Goal: Check status: Check status

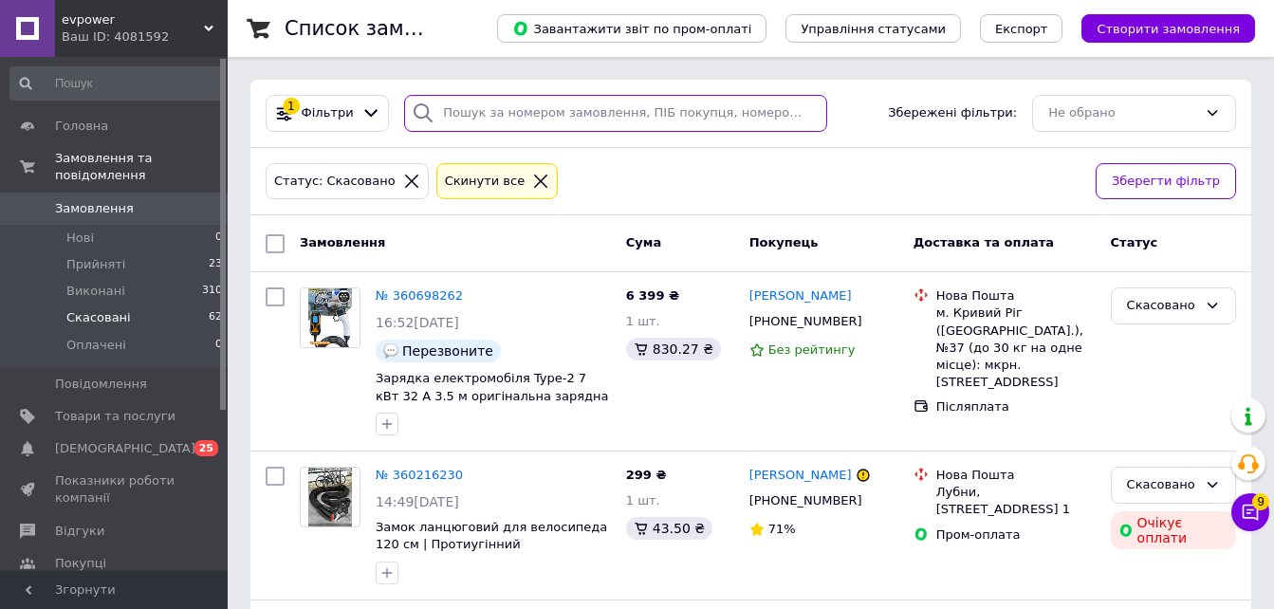
click at [488, 105] on input "search" at bounding box center [615, 113] width 423 height 37
paste input "361348155"
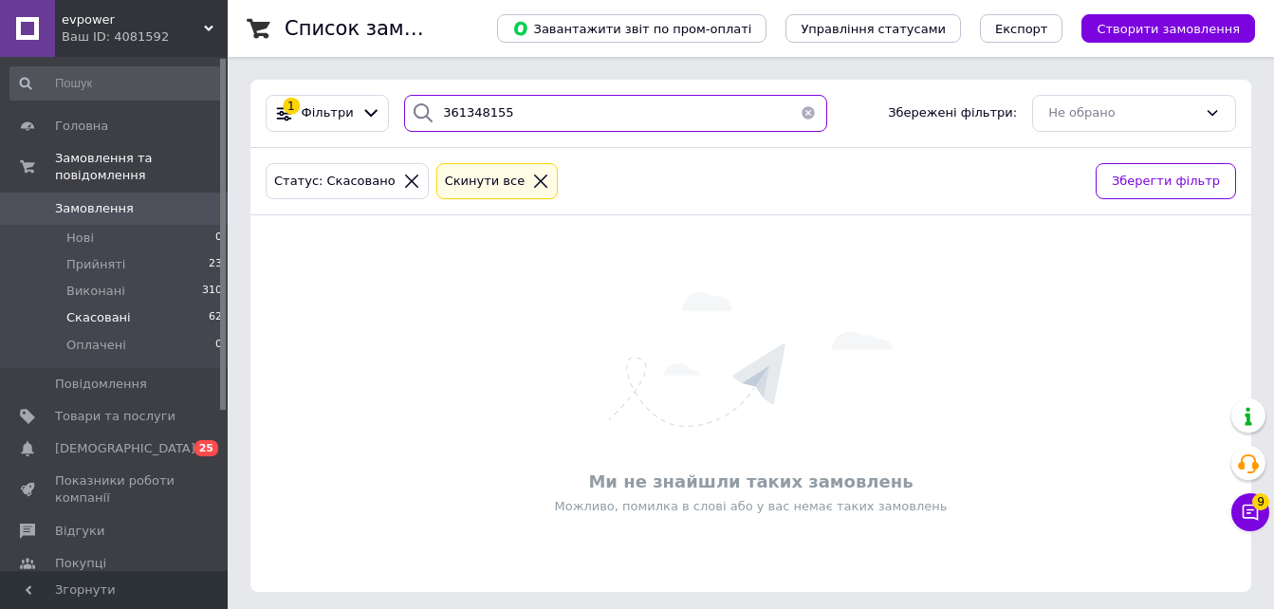
type input "361348155"
click at [532, 185] on icon at bounding box center [540, 181] width 17 height 17
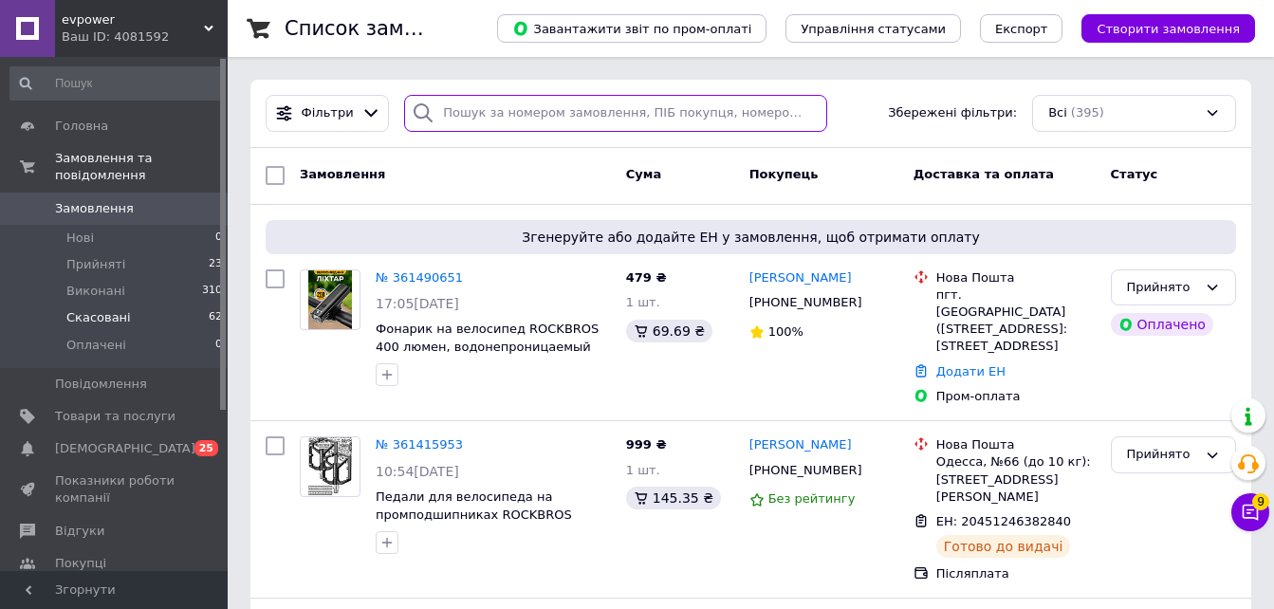
click at [475, 113] on input "search" at bounding box center [615, 113] width 423 height 37
paste input "361348155"
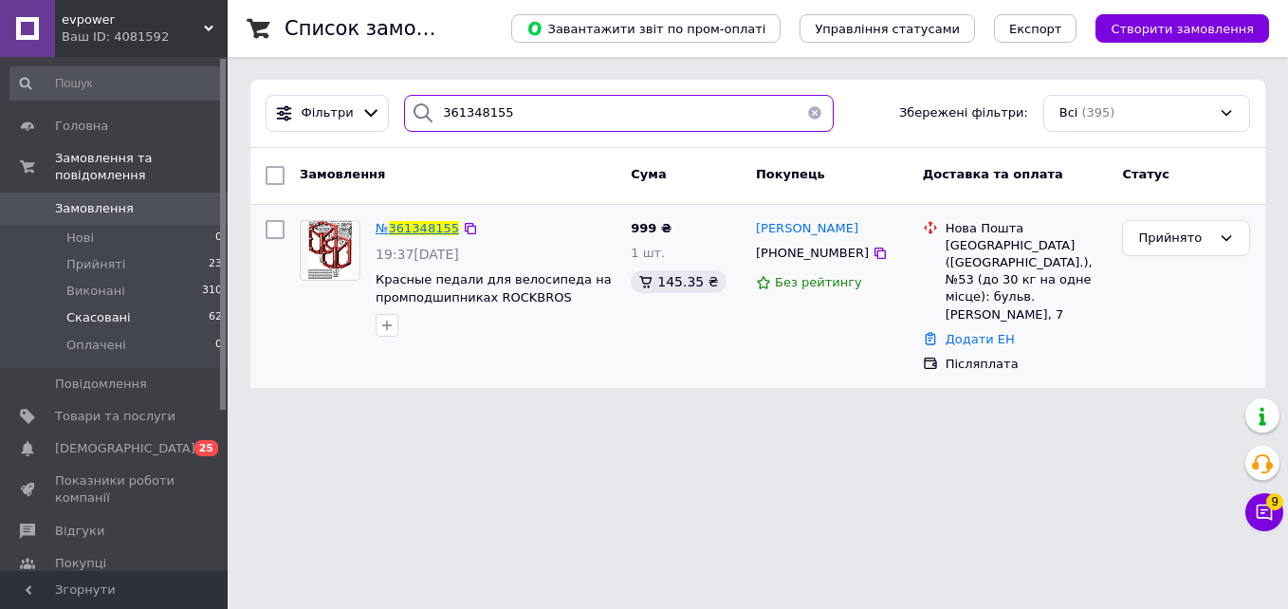
type input "361348155"
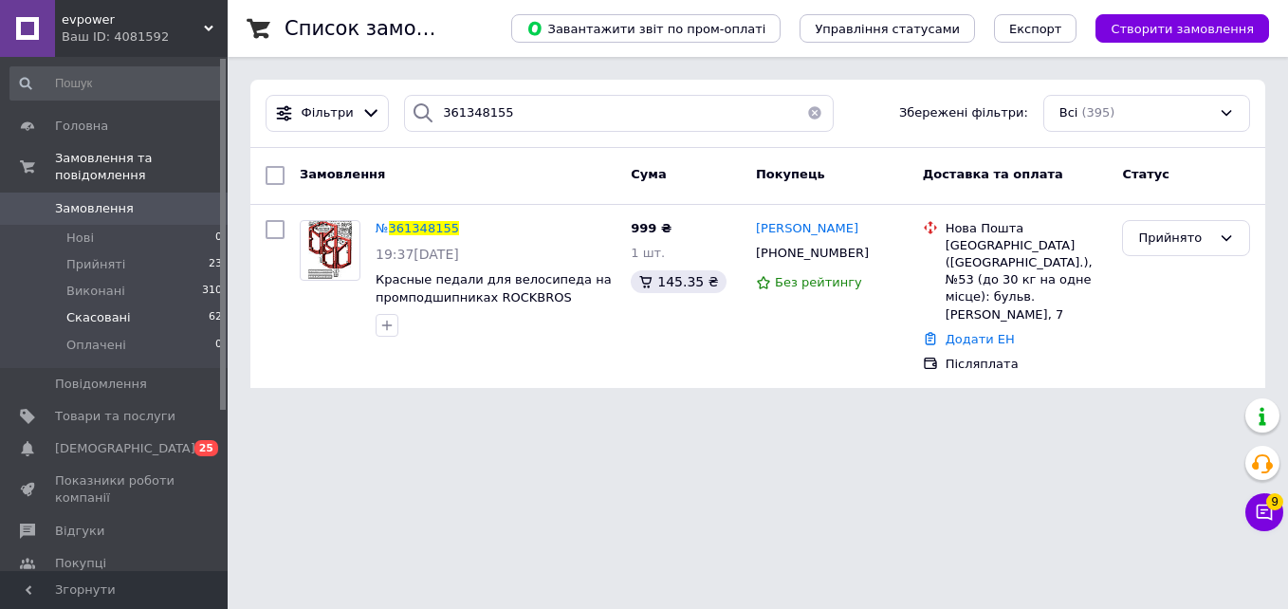
click at [433, 226] on span "361348155" at bounding box center [424, 228] width 70 height 14
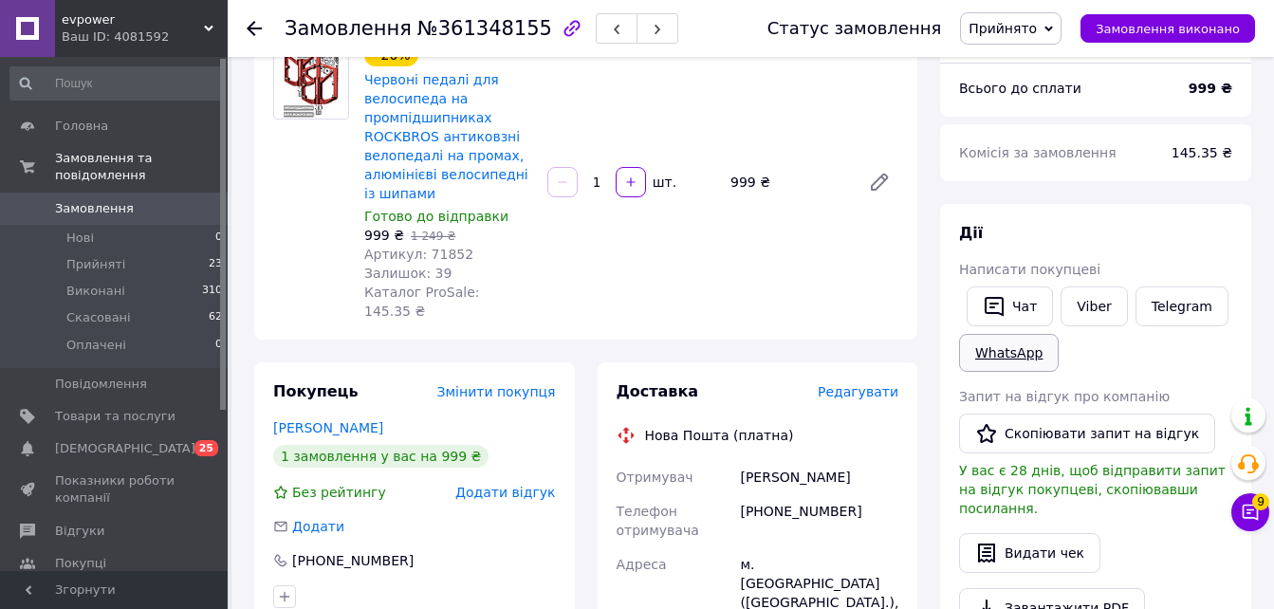
scroll to position [190, 0]
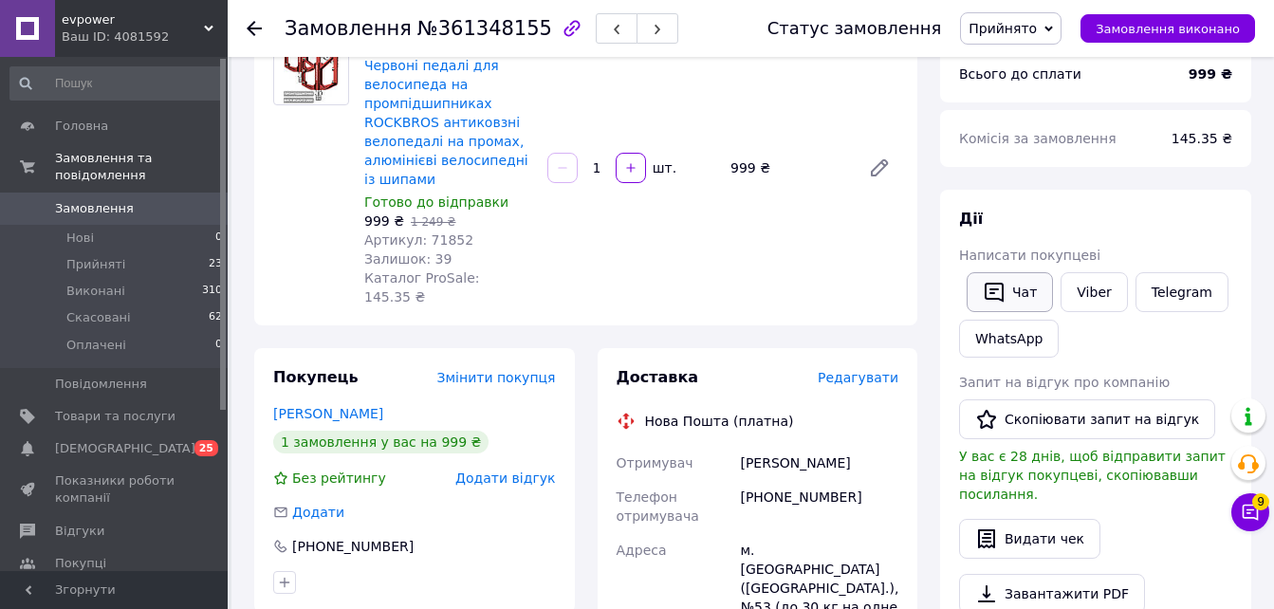
click at [1004, 297] on icon "button" at bounding box center [994, 292] width 23 height 23
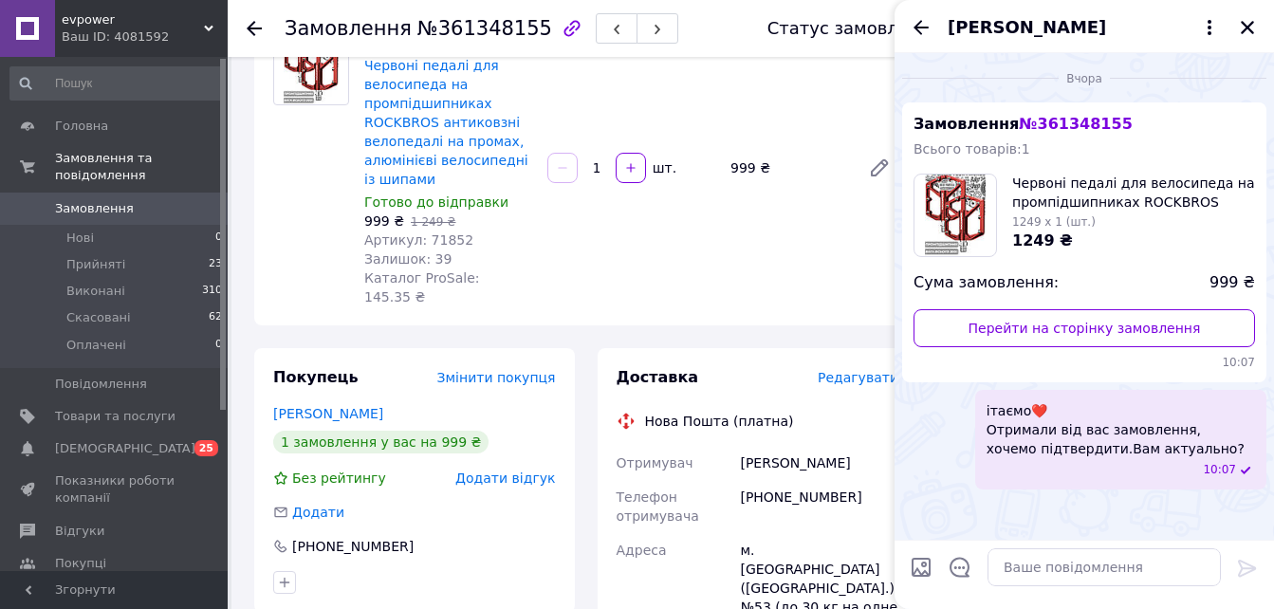
click at [1239, 22] on button "Закрити" at bounding box center [1247, 27] width 23 height 23
